Goal: Entertainment & Leisure: Consume media (video, audio)

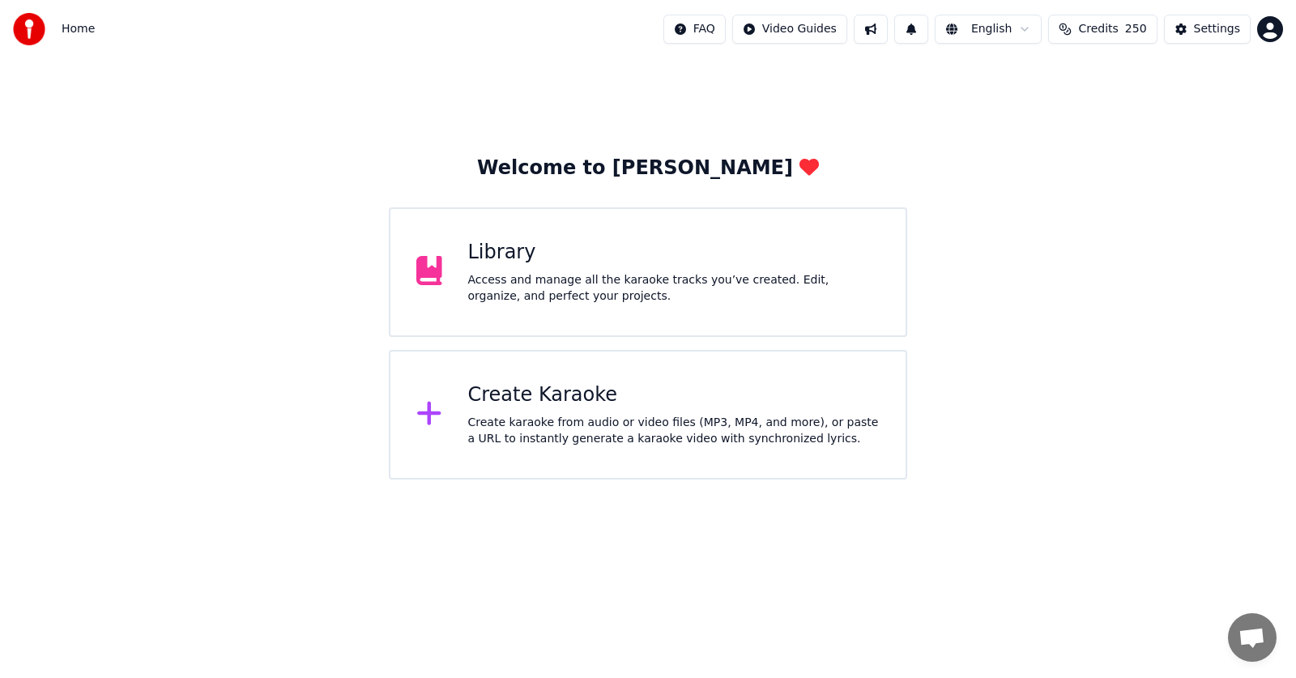
click at [487, 258] on div "Library" at bounding box center [674, 253] width 412 height 26
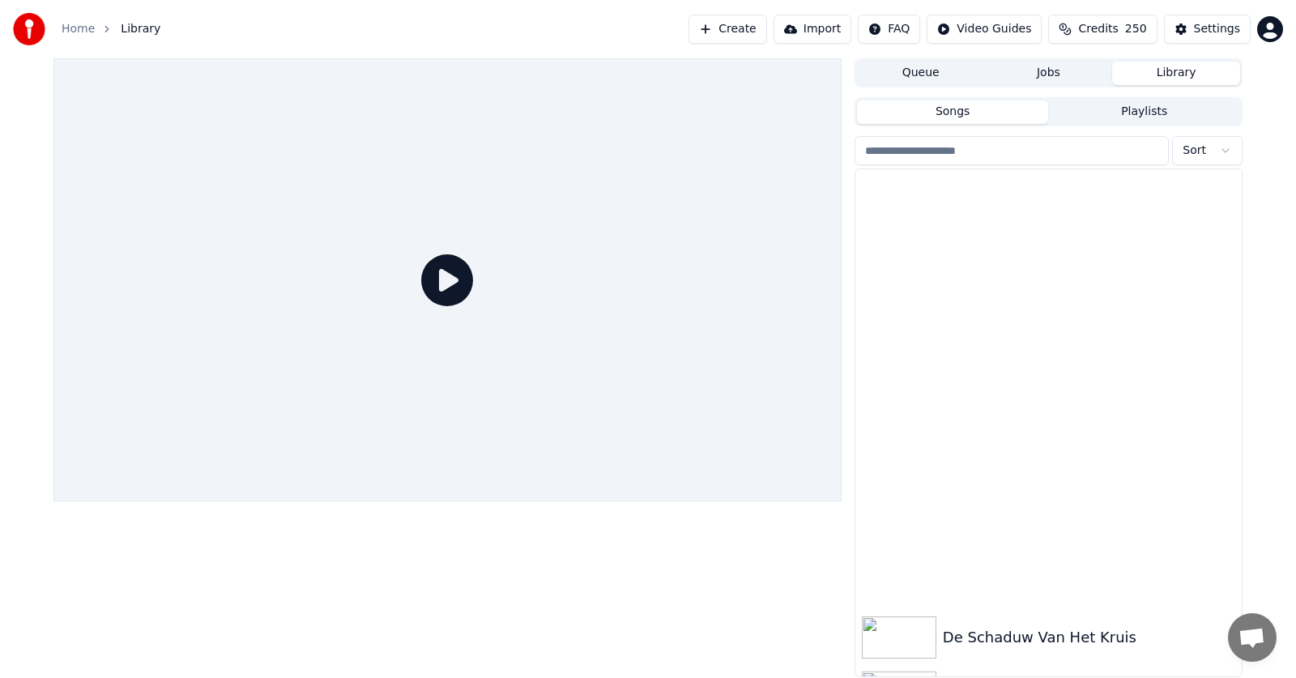
scroll to position [486, 0]
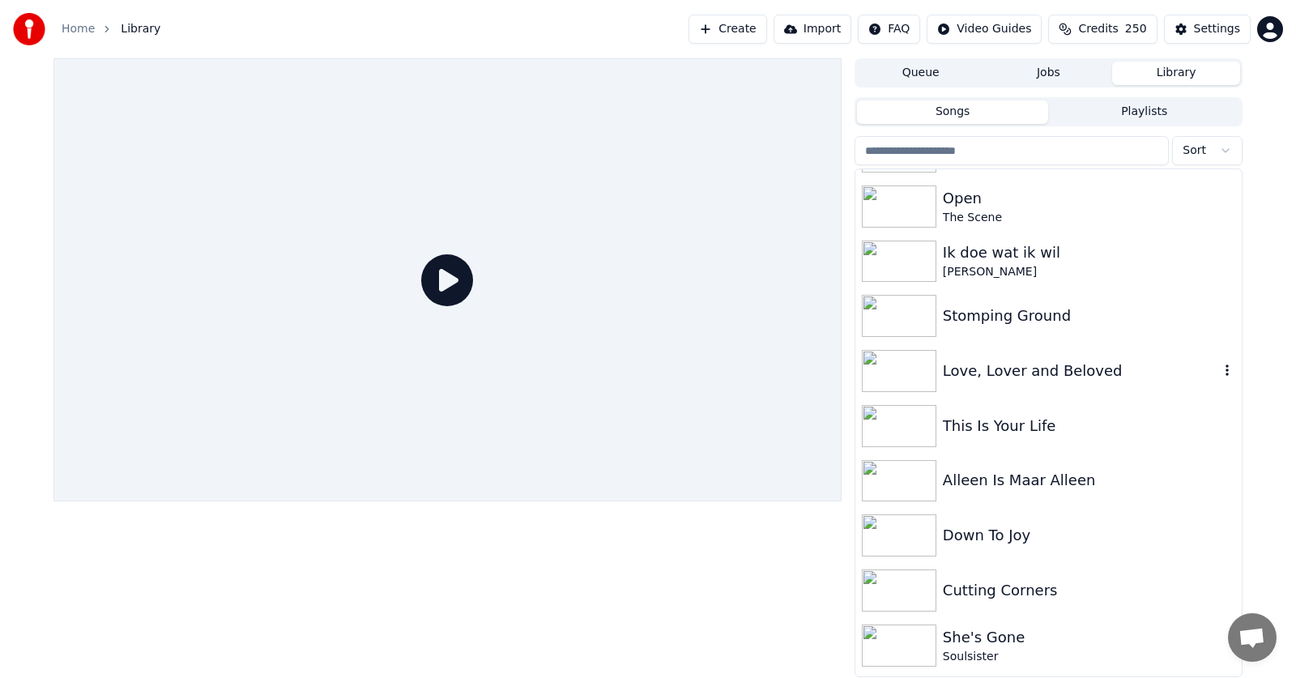
click at [903, 372] on img at bounding box center [899, 371] width 74 height 42
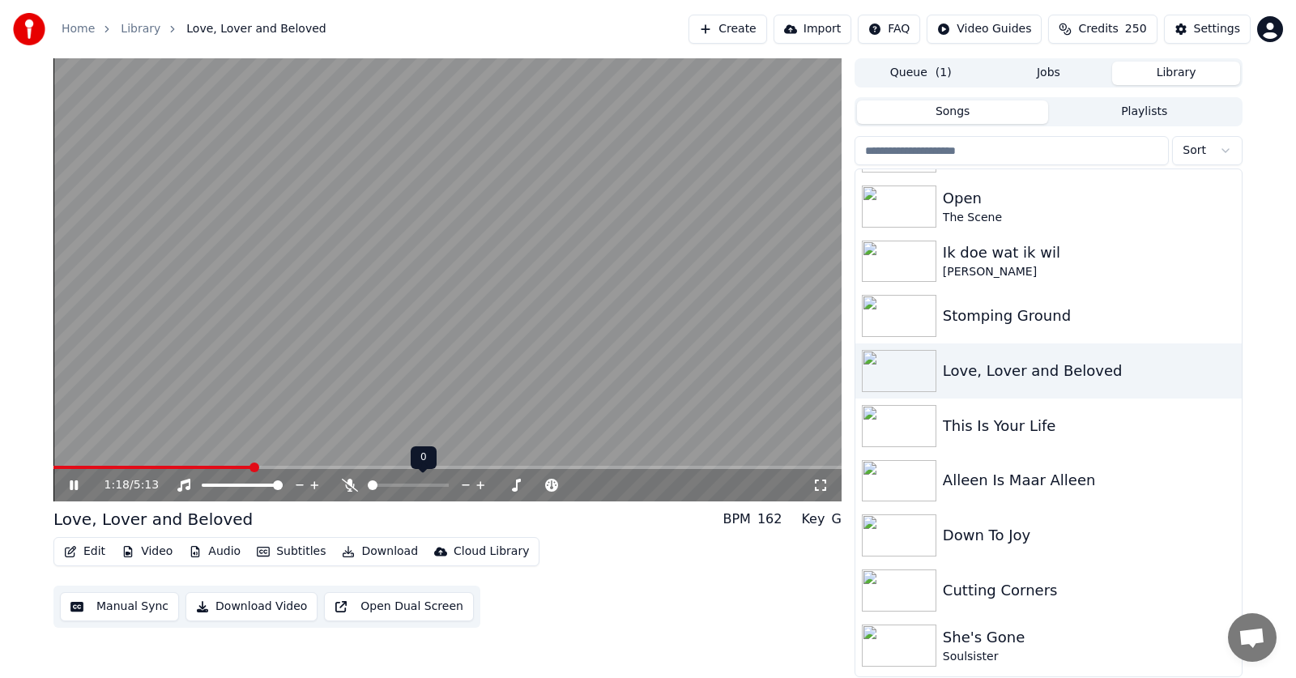
click at [368, 490] on span at bounding box center [373, 485] width 10 height 10
click at [425, 547] on div "1:21 / 5:13 Love, Lover and Beloved BPM 162 Key G Edit Video Audio Subtitles Do…" at bounding box center [447, 367] width 788 height 619
click at [449, 490] on span at bounding box center [444, 485] width 10 height 10
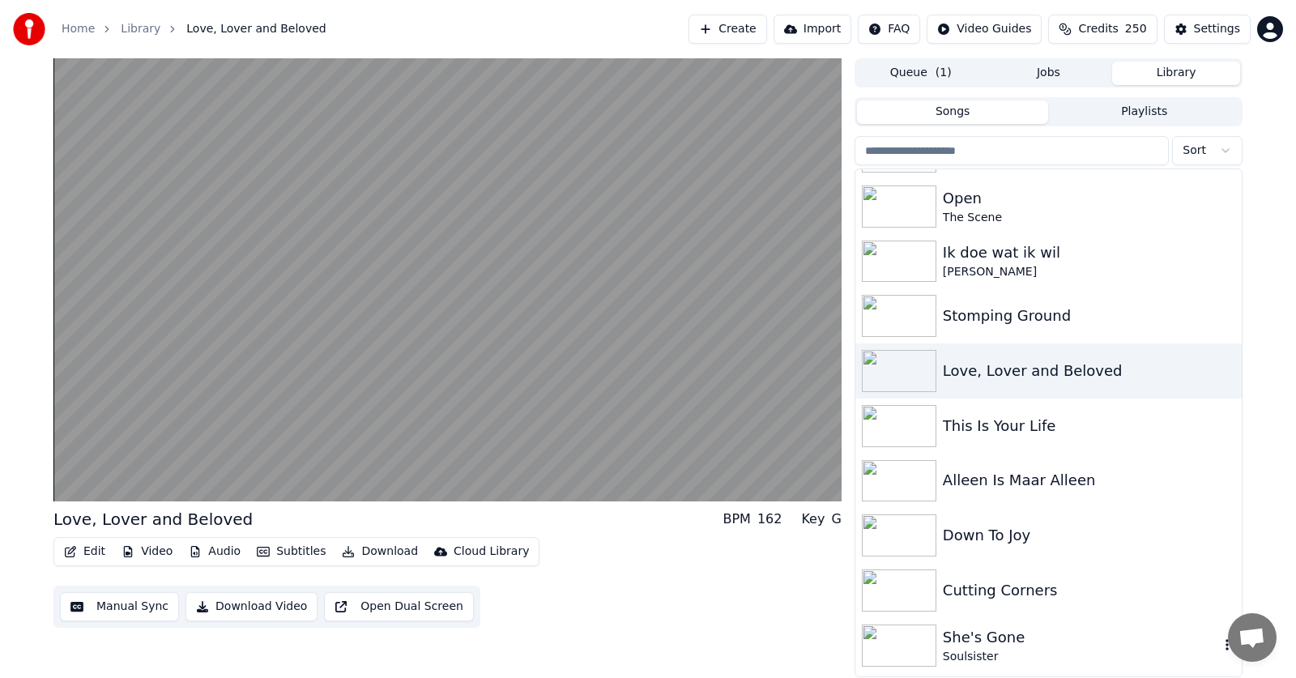
scroll to position [567, 0]
